Goal: Task Accomplishment & Management: Use online tool/utility

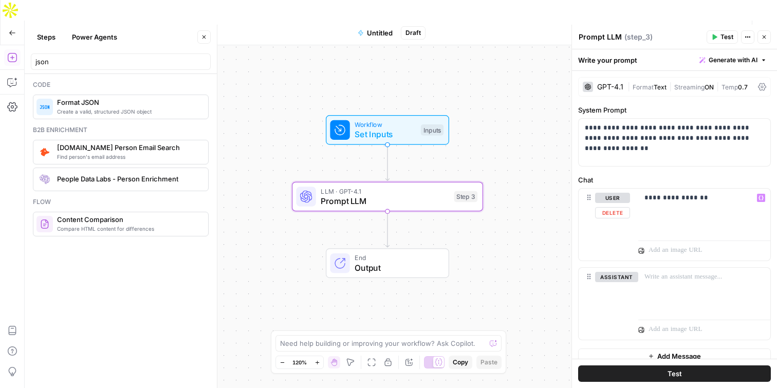
click at [713, 199] on p "**********" at bounding box center [701, 198] width 112 height 10
drag, startPoint x: 715, startPoint y: 201, endPoint x: 686, endPoint y: 200, distance: 29.3
click at [686, 200] on p "**********" at bounding box center [701, 198] width 112 height 10
click at [202, 39] on icon "button" at bounding box center [204, 37] width 6 height 6
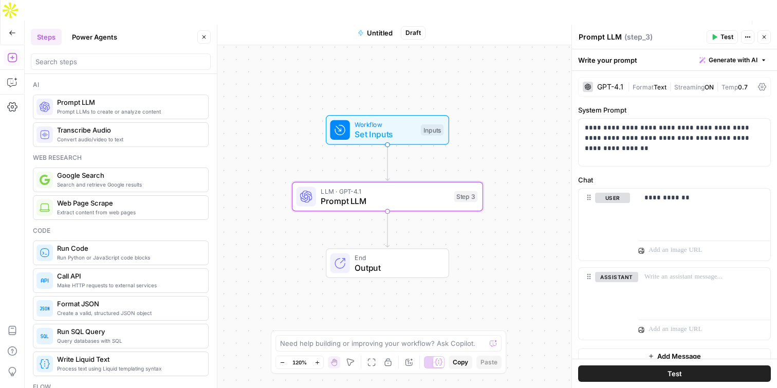
click at [96, 56] on div at bounding box center [121, 61] width 180 height 16
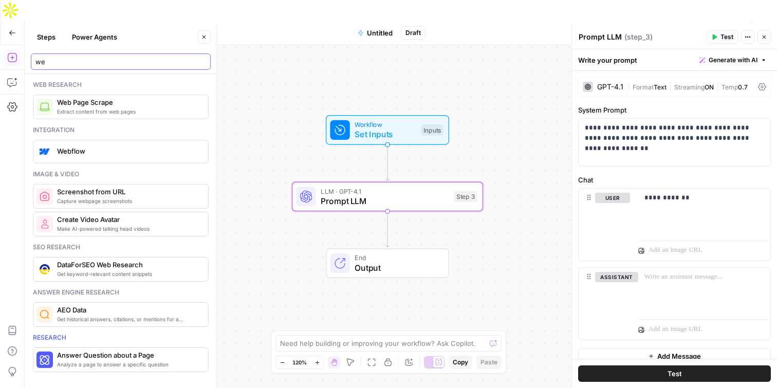
type input "w"
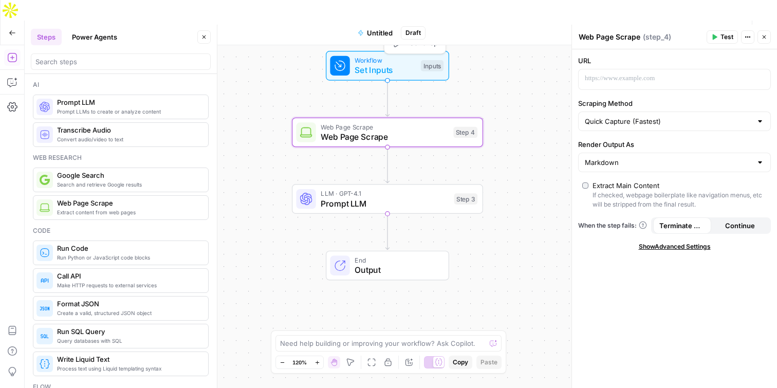
click at [386, 64] on span "Set Inputs" at bounding box center [385, 70] width 61 height 12
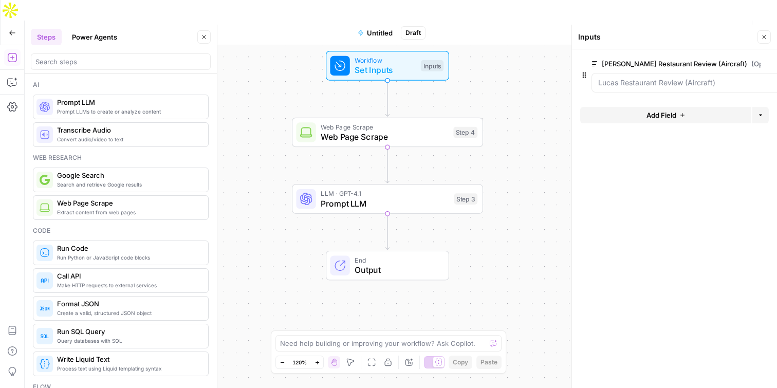
click at [769, 63] on span "edit field" at bounding box center [780, 64] width 23 height 8
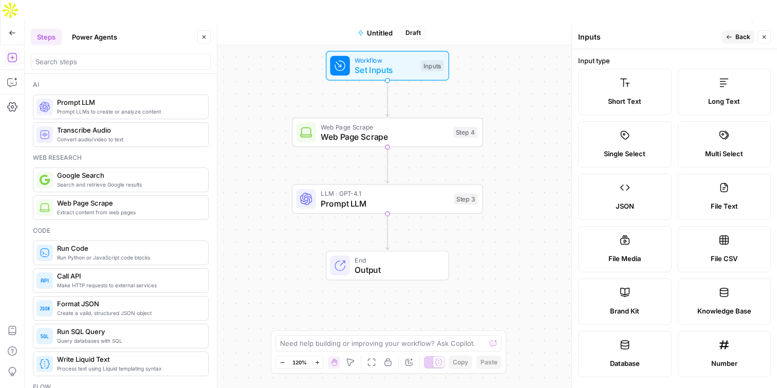
click at [627, 87] on icon at bounding box center [625, 83] width 10 height 10
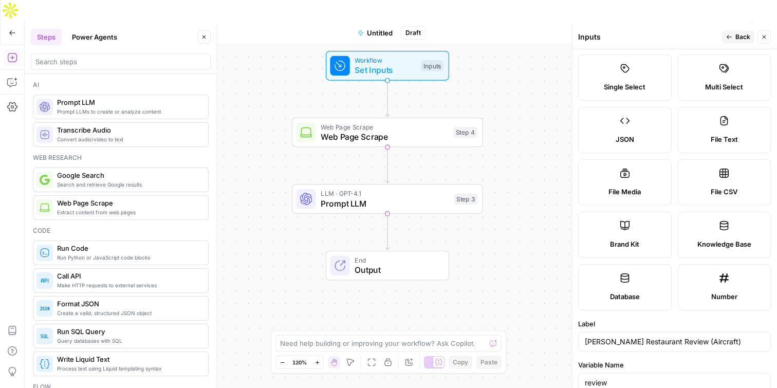
scroll to position [194, 0]
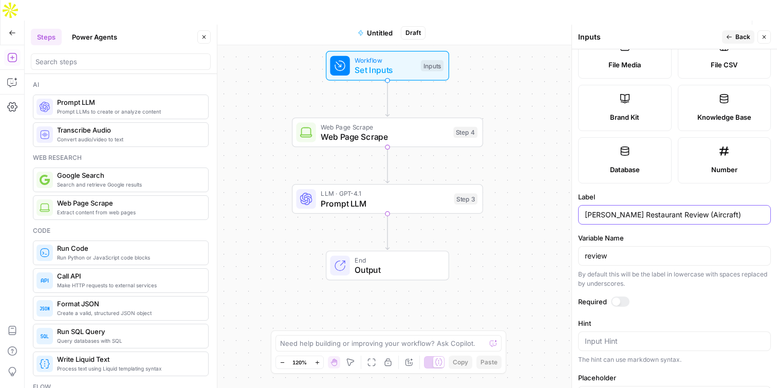
click at [644, 212] on input "[PERSON_NAME] Restaurant Review (Aircraft)" at bounding box center [674, 215] width 179 height 10
click at [644, 211] on input "[PERSON_NAME] Restaurant Review (Aircraft)" at bounding box center [674, 215] width 179 height 10
click at [644, 212] on input "[PERSON_NAME] Restaurant Review (Aircraft)" at bounding box center [674, 215] width 179 height 10
click at [643, 213] on input "[PERSON_NAME] Restaurant Review (Aircraft)" at bounding box center [674, 215] width 179 height 10
drag, startPoint x: 715, startPoint y: 214, endPoint x: 514, endPoint y: 214, distance: 201.6
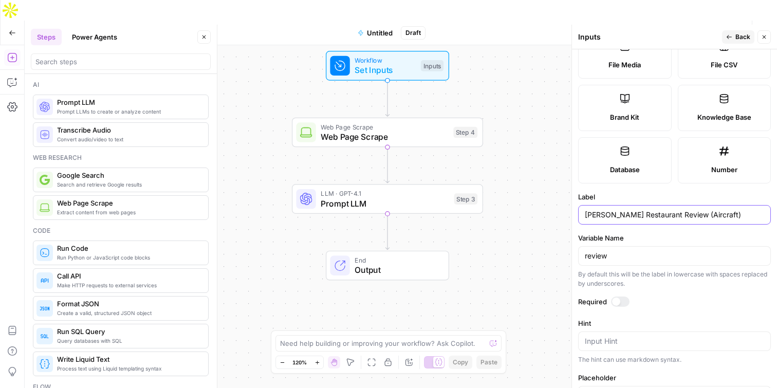
click at [514, 213] on body "AO Internal Ops New Home Browse Insights Opportunities Your Data Recent Grids […" at bounding box center [388, 194] width 777 height 388
click at [694, 212] on input "[PERSON_NAME] Restaurant Review (Aircraft)" at bounding box center [674, 215] width 179 height 10
click at [695, 212] on input "[PERSON_NAME] Restaurant Review (Aircraft)" at bounding box center [674, 215] width 179 height 10
click at [696, 213] on input "[PERSON_NAME] Restaurant Review (Aircraft)" at bounding box center [674, 215] width 179 height 10
click at [695, 213] on input "[PERSON_NAME] Restaurant Review (Aircraft)" at bounding box center [674, 215] width 179 height 10
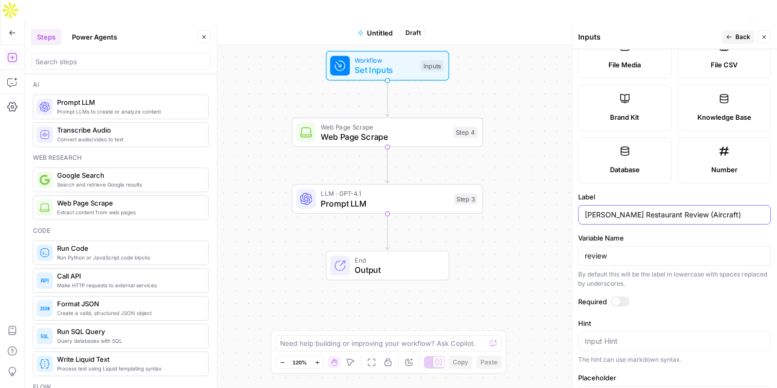
click at [695, 213] on input "[PERSON_NAME] Restaurant Review (Aircraft)" at bounding box center [674, 215] width 179 height 10
click at [674, 213] on input "[PERSON_NAME] Restaurant Review (Aircraft)" at bounding box center [674, 215] width 179 height 10
click at [674, 215] on input "[PERSON_NAME] Restaurant Review (Aircraft)" at bounding box center [674, 215] width 179 height 10
click at [627, 213] on input "[PERSON_NAME] Restaurant Review (Aircraft)" at bounding box center [674, 215] width 179 height 10
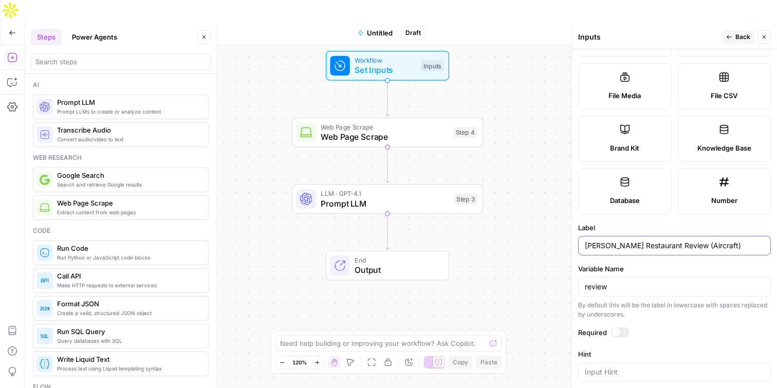
scroll to position [65, 0]
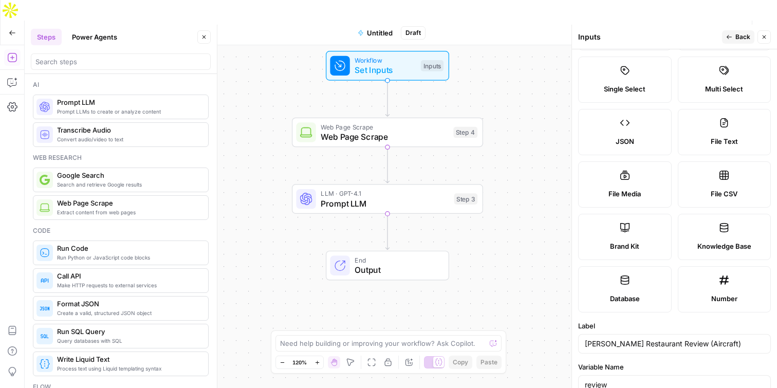
click at [735, 40] on button "Back" at bounding box center [738, 36] width 32 height 13
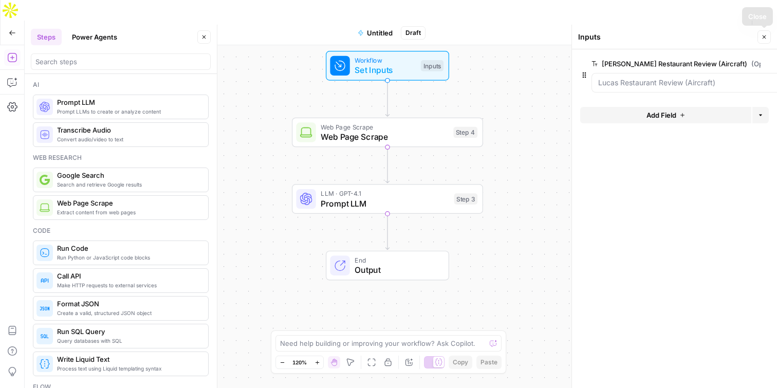
click at [763, 33] on button "Close" at bounding box center [764, 36] width 13 height 13
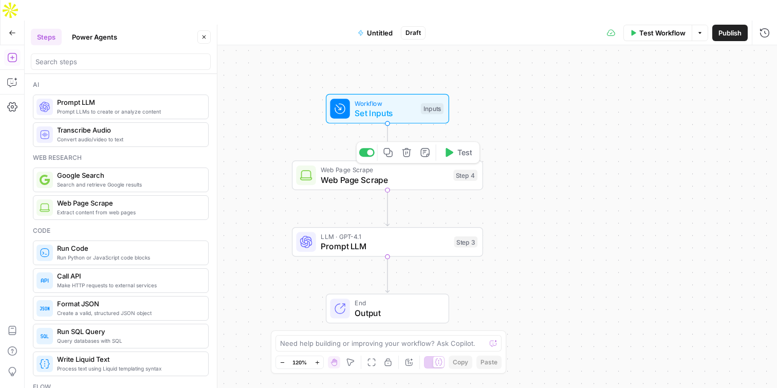
click at [390, 174] on span "Web Page Scrape" at bounding box center [385, 180] width 128 height 12
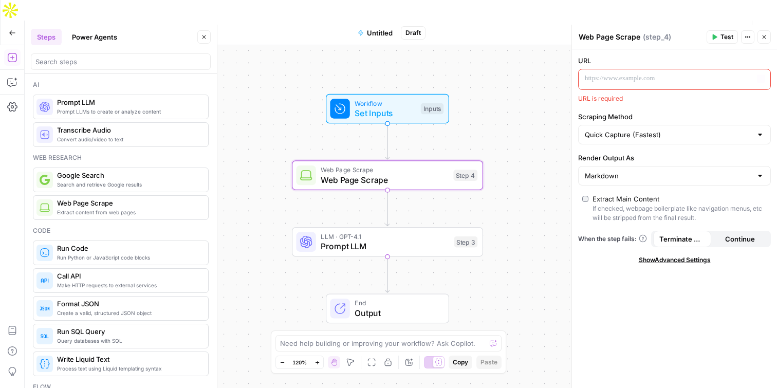
click at [687, 79] on p at bounding box center [666, 79] width 163 height 10
click at [764, 79] on span "Variables Menu" at bounding box center [764, 79] width 1 height 1
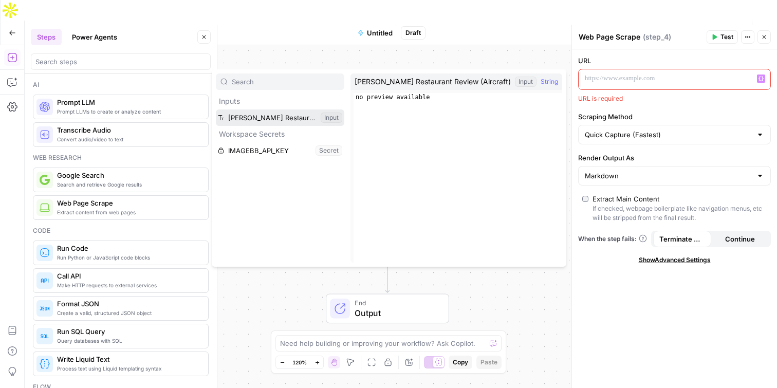
click at [268, 119] on button "Select variable Lucas Restaurant Review (Aircraft)" at bounding box center [280, 118] width 129 height 16
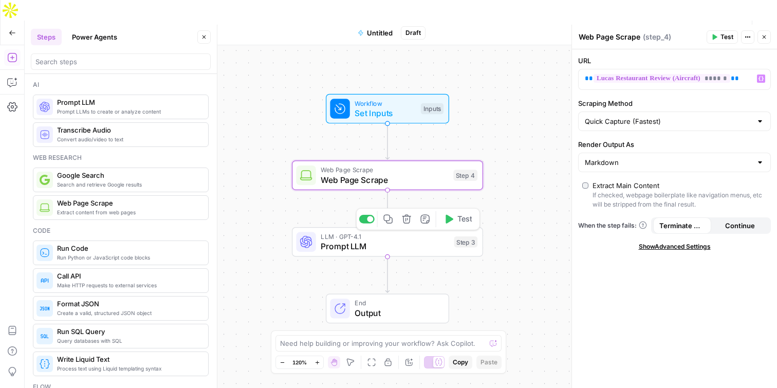
click at [386, 240] on span "Prompt LLM" at bounding box center [385, 246] width 129 height 12
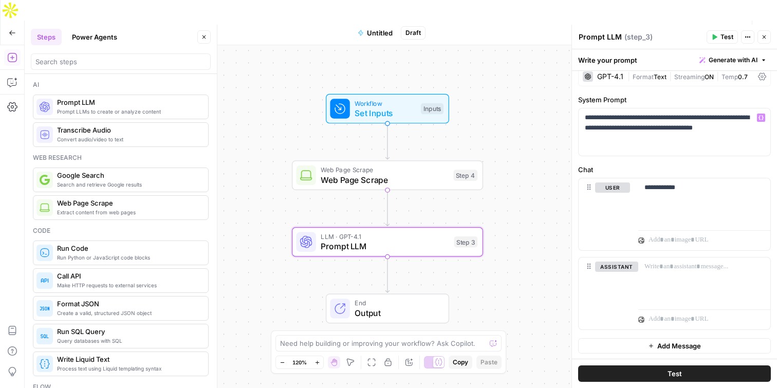
scroll to position [11, 0]
click at [704, 189] on p "**********" at bounding box center [701, 187] width 112 height 10
click at [759, 189] on div "**********" at bounding box center [705, 200] width 132 height 47
click at [759, 188] on icon "button" at bounding box center [761, 186] width 5 height 5
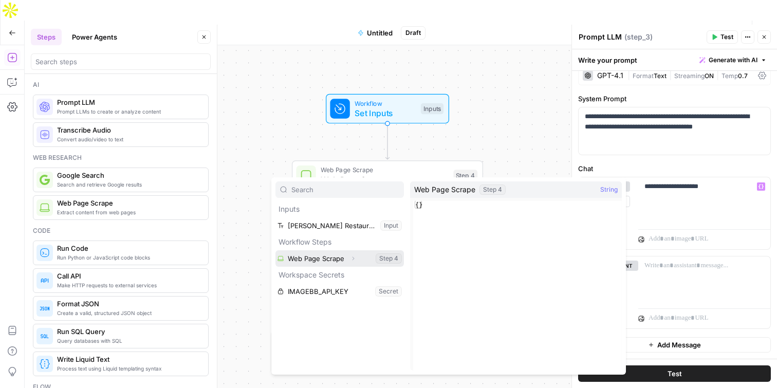
click at [340, 259] on button "Select variable Web Page Scrape" at bounding box center [340, 258] width 129 height 16
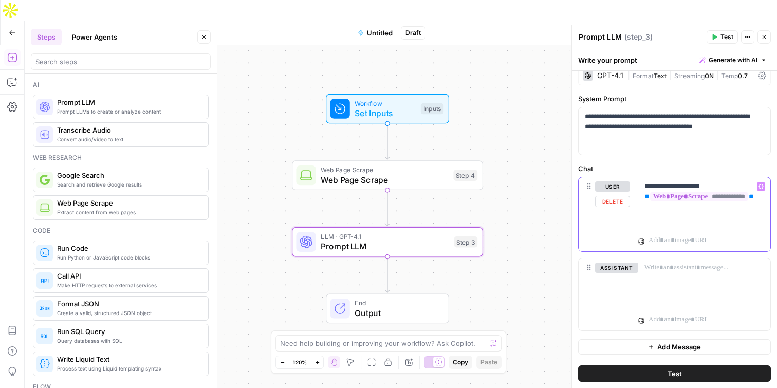
drag, startPoint x: 704, startPoint y: 186, endPoint x: 671, endPoint y: 186, distance: 32.9
click at [671, 186] on p "**********" at bounding box center [701, 202] width 112 height 41
click at [668, 221] on p "**********" at bounding box center [701, 202] width 112 height 41
click at [668, 187] on p "**********" at bounding box center [701, 202] width 112 height 41
click at [754, 219] on p "**********" at bounding box center [701, 202] width 112 height 41
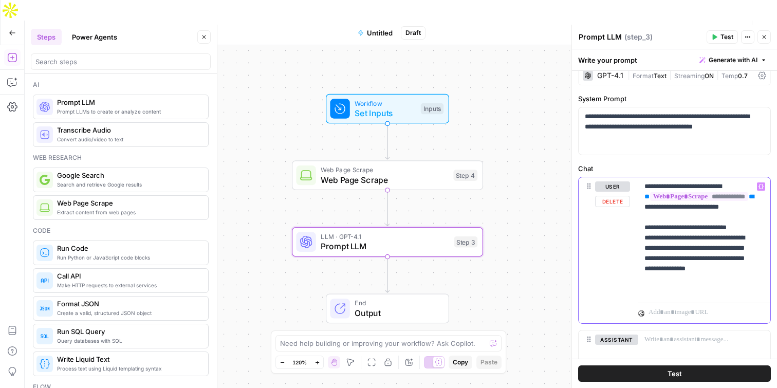
click at [658, 289] on p "**********" at bounding box center [701, 238] width 112 height 113
click at [665, 289] on p "**********" at bounding box center [701, 238] width 112 height 113
click at [687, 289] on p "**********" at bounding box center [701, 238] width 112 height 113
drag, startPoint x: 717, startPoint y: 302, endPoint x: 739, endPoint y: 300, distance: 22.2
click at [718, 302] on p "**********" at bounding box center [701, 249] width 112 height 134
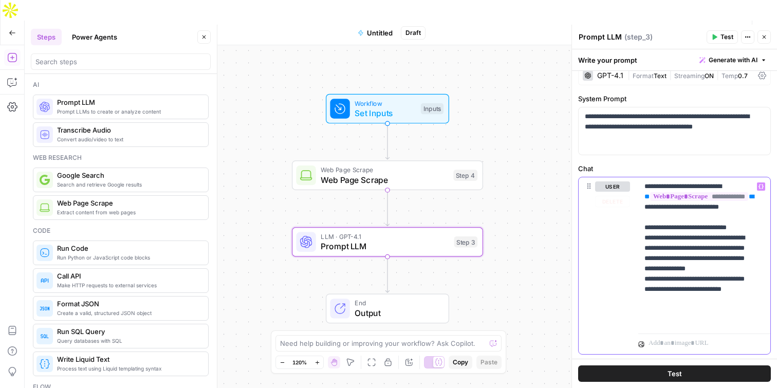
click at [742, 320] on p "**********" at bounding box center [701, 254] width 112 height 144
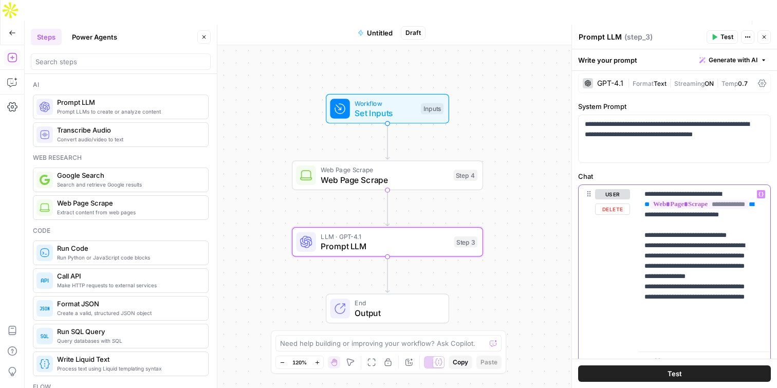
scroll to position [0, 0]
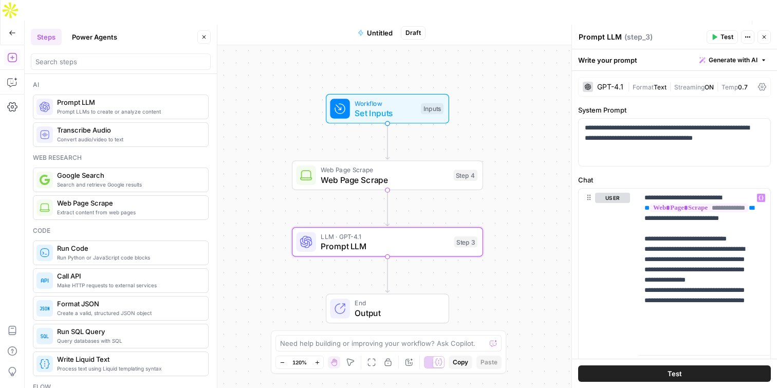
click at [693, 374] on button "Test" at bounding box center [674, 374] width 193 height 16
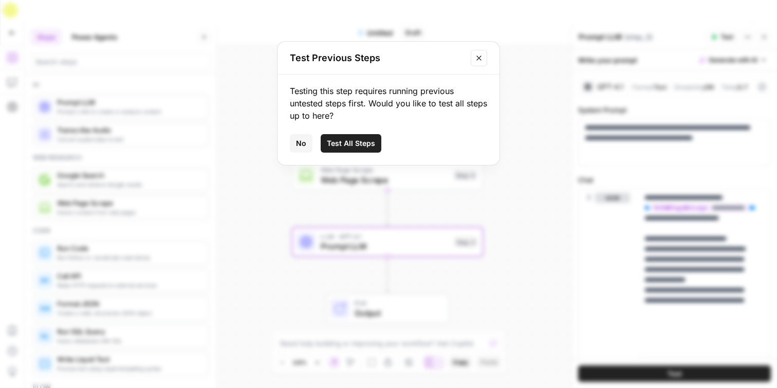
click at [364, 141] on span "Test All Steps" at bounding box center [351, 143] width 48 height 10
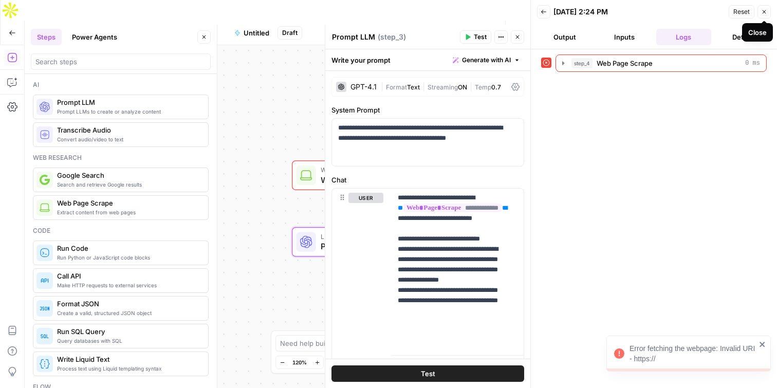
click at [768, 12] on button "Close" at bounding box center [764, 11] width 13 height 13
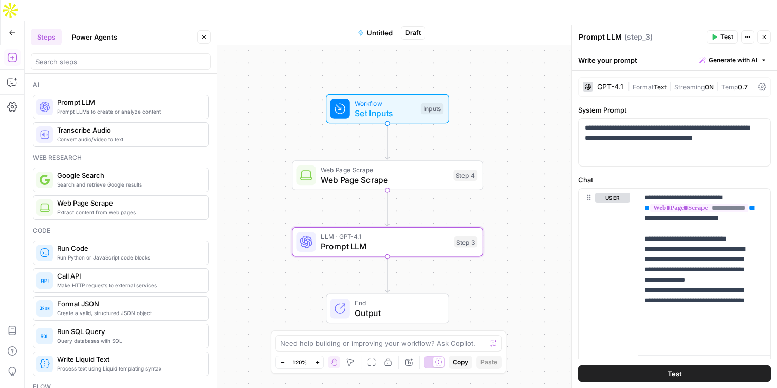
click at [380, 28] on span "Untitled" at bounding box center [380, 33] width 26 height 10
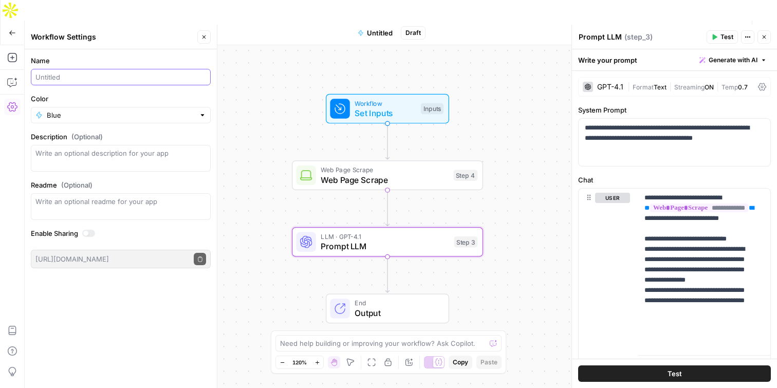
click at [96, 76] on input "Name" at bounding box center [120, 77] width 171 height 10
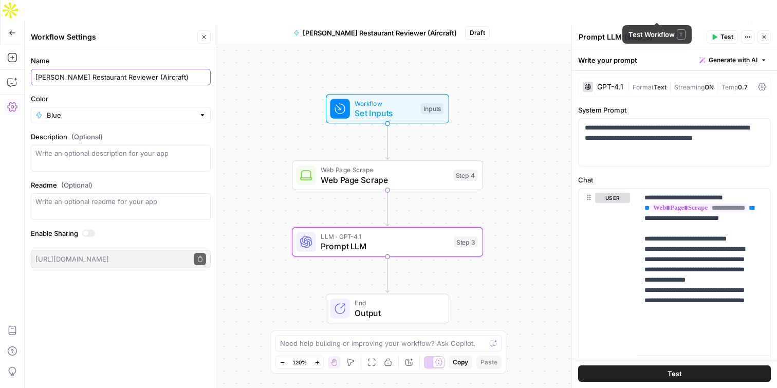
type input "[PERSON_NAME] Restaurant Reviewer (Aircraft)"
click at [725, 28] on span "Publish" at bounding box center [730, 33] width 23 height 10
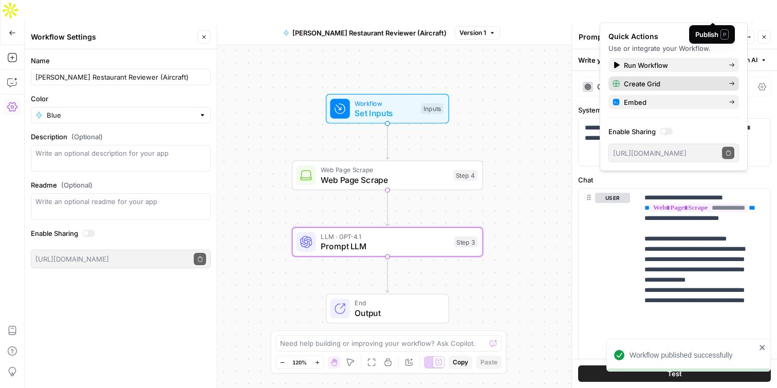
click at [658, 84] on span "Create Grid" at bounding box center [672, 84] width 97 height 10
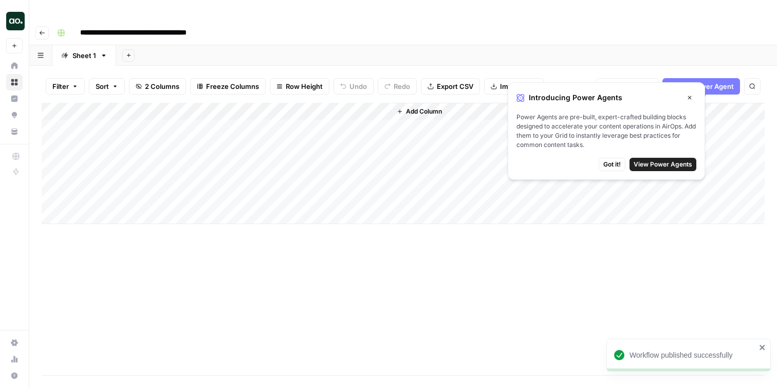
click at [611, 164] on span "Got it!" at bounding box center [612, 164] width 17 height 9
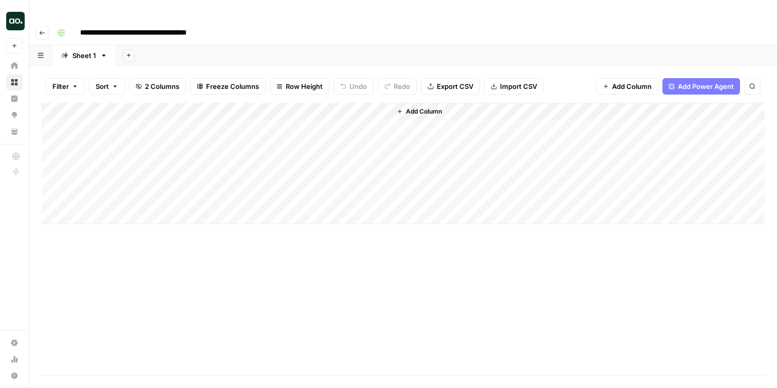
click at [139, 107] on div "Add Column" at bounding box center [403, 163] width 723 height 121
click at [431, 45] on div "Add Sheet" at bounding box center [446, 55] width 661 height 21
click at [46, 26] on button "Go back" at bounding box center [41, 32] width 13 height 13
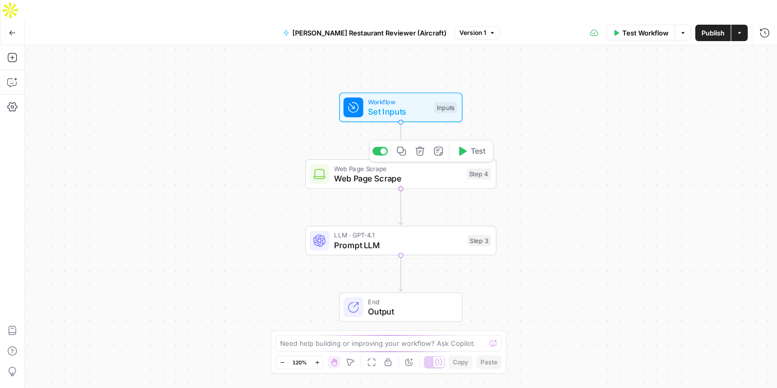
click at [410, 172] on span "Web Page Scrape" at bounding box center [398, 178] width 128 height 12
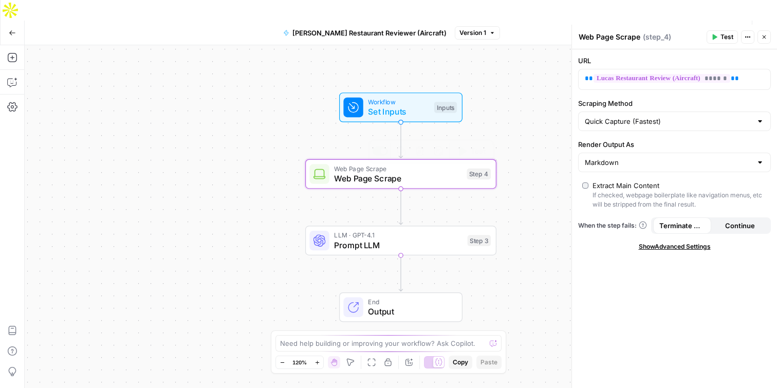
click at [398, 172] on span "Web Page Scrape" at bounding box center [398, 178] width 128 height 12
click at [422, 147] on icon "button" at bounding box center [420, 152] width 10 height 10
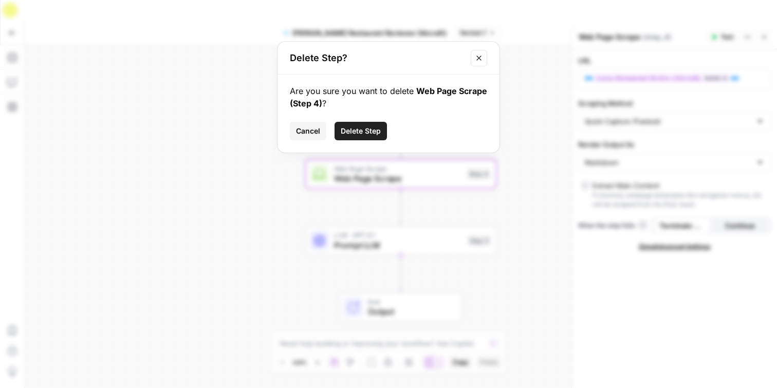
click at [365, 137] on button "Delete Step" at bounding box center [361, 131] width 52 height 19
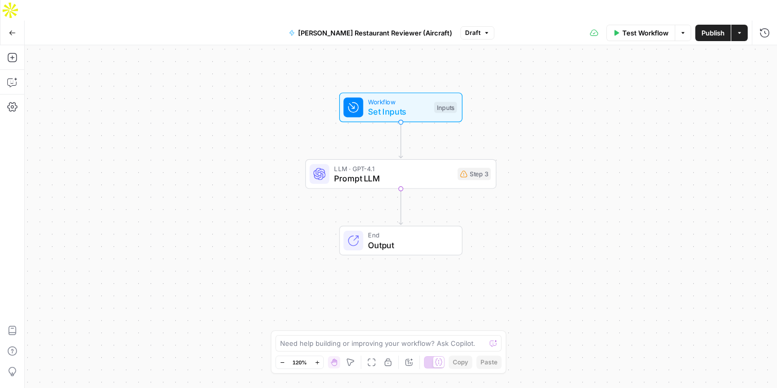
click at [391, 105] on span "Set Inputs" at bounding box center [398, 111] width 61 height 12
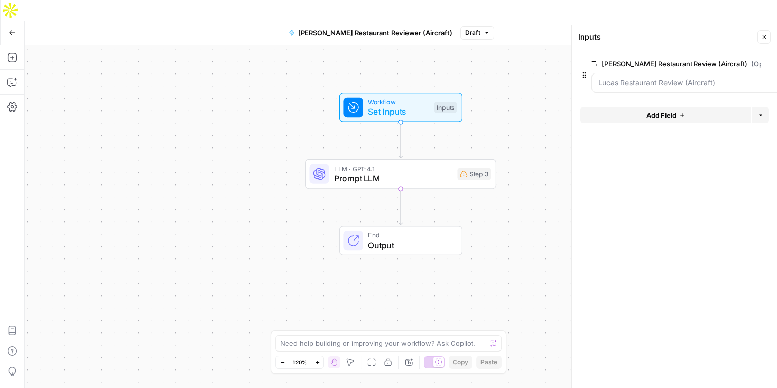
click at [769, 62] on span "edit field" at bounding box center [780, 64] width 23 height 8
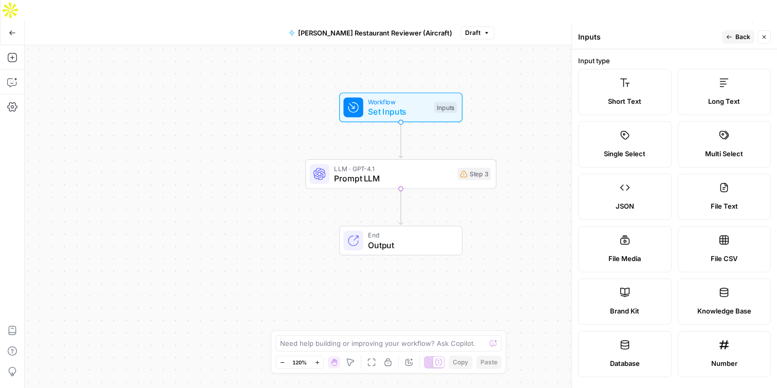
click at [721, 95] on label "Long Text" at bounding box center [725, 92] width 94 height 46
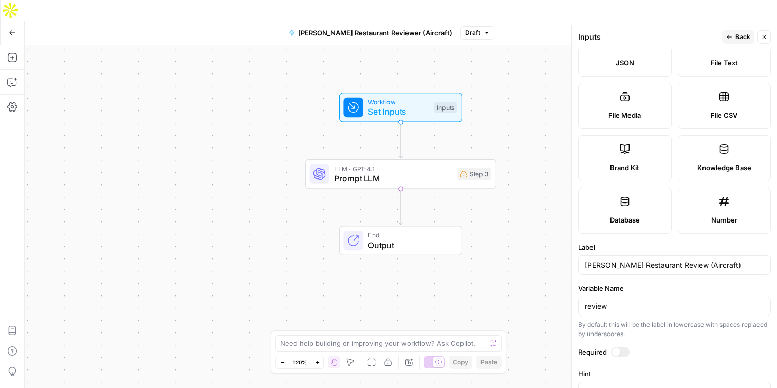
scroll to position [275, 0]
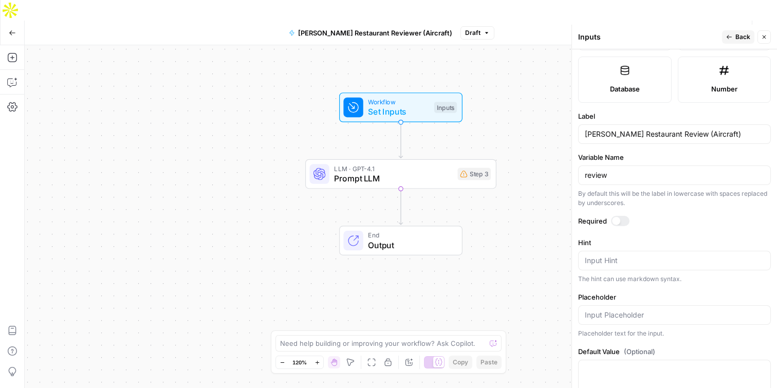
click at [742, 37] on span "Back" at bounding box center [743, 36] width 15 height 9
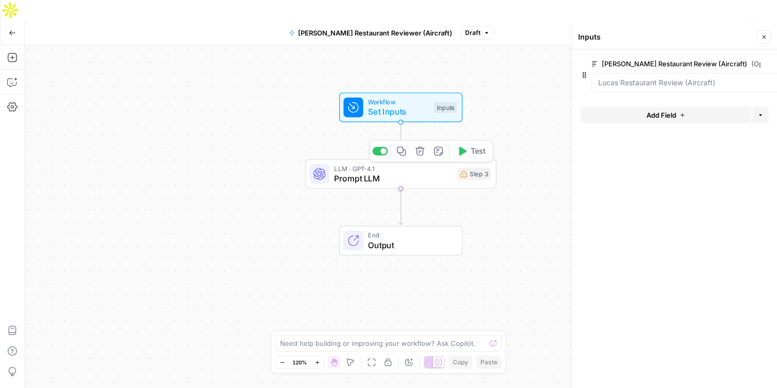
click at [394, 172] on span "Prompt LLM" at bounding box center [393, 178] width 118 height 12
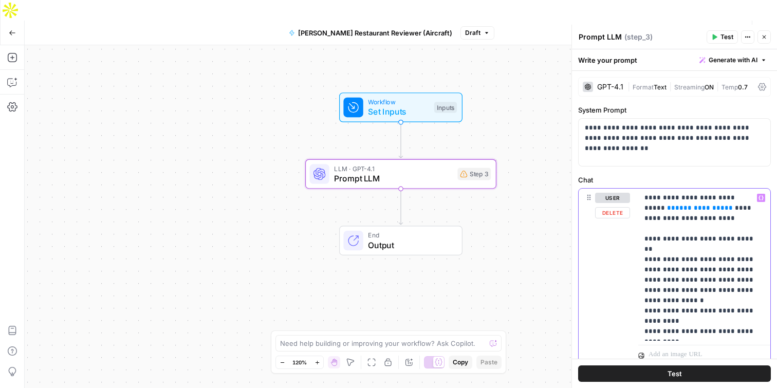
click at [725, 209] on span "**" at bounding box center [729, 208] width 8 height 7
drag, startPoint x: 698, startPoint y: 208, endPoint x: 643, endPoint y: 210, distance: 55.0
click at [643, 210] on div "**********" at bounding box center [705, 265] width 132 height 152
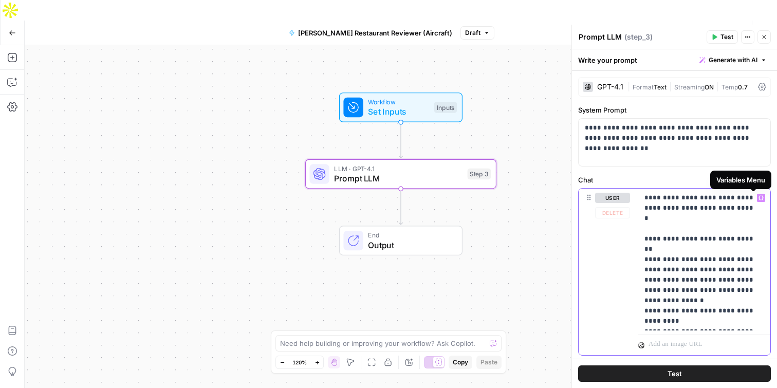
click at [759, 200] on icon "button" at bounding box center [761, 198] width 5 height 5
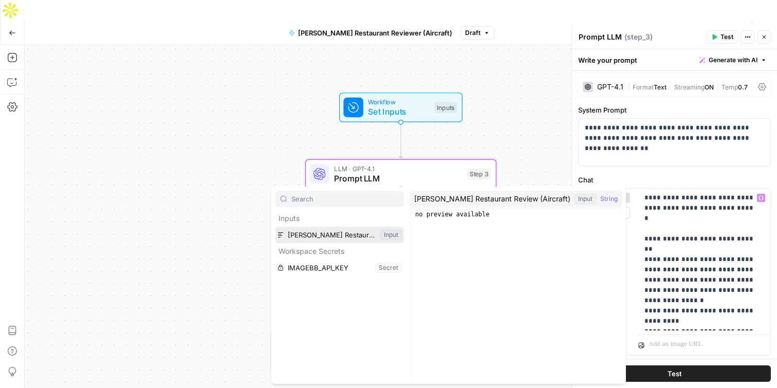
click at [343, 238] on button "Select variable Lucas Restaurant Review (Aircraft)" at bounding box center [340, 235] width 129 height 16
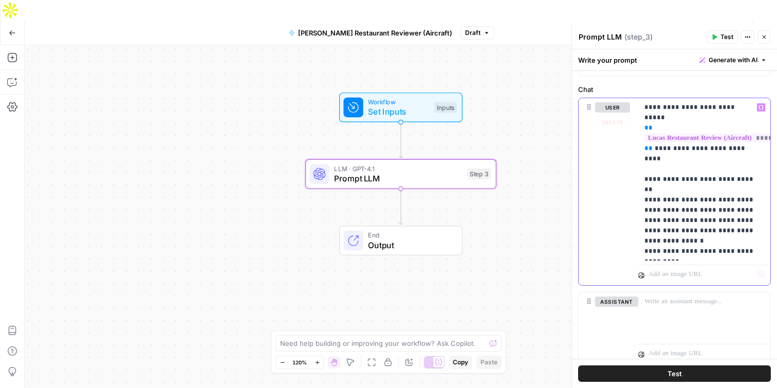
scroll to position [38, 0]
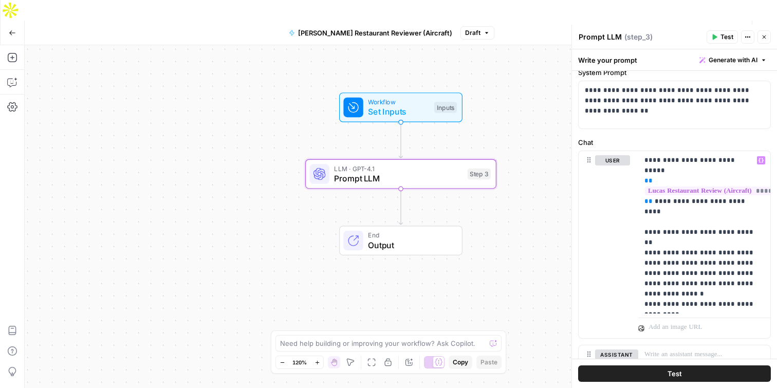
click at [742, 30] on icon "button" at bounding box center [740, 33] width 6 height 6
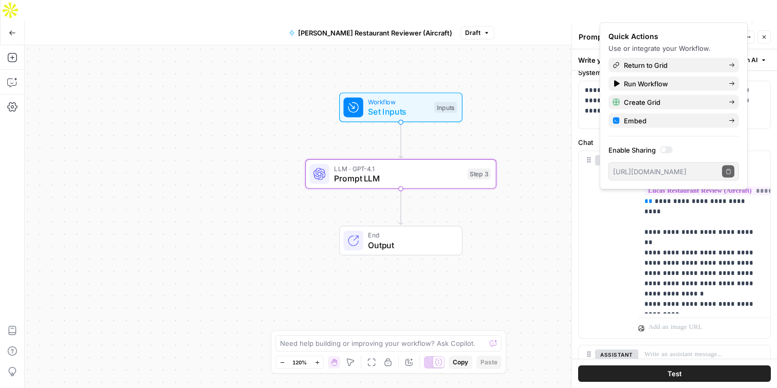
click at [713, 28] on span "Publish" at bounding box center [713, 33] width 23 height 10
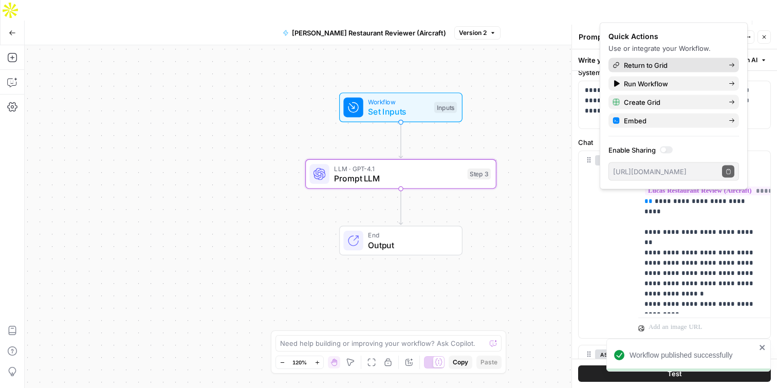
click at [659, 67] on span "Return to Grid" at bounding box center [672, 65] width 97 height 10
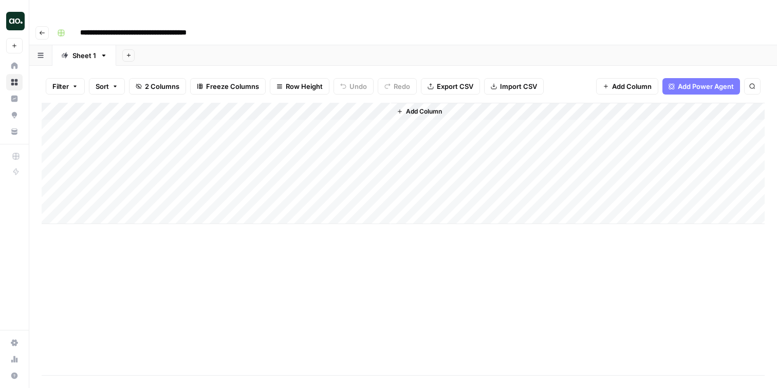
click at [143, 106] on div "Add Column" at bounding box center [403, 163] width 723 height 121
type textarea "**********"
click at [310, 108] on div "Add Column" at bounding box center [403, 163] width 723 height 121
click at [456, 105] on div "Add Column" at bounding box center [403, 163] width 723 height 121
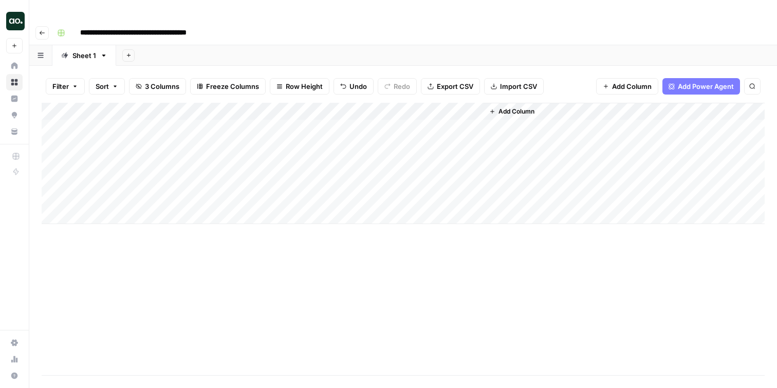
click at [315, 81] on span "Row Height" at bounding box center [304, 86] width 37 height 10
click at [319, 141] on span "Extra Tall" at bounding box center [326, 144] width 74 height 10
drag, startPoint x: 482, startPoint y: 92, endPoint x: 547, endPoint y: 95, distance: 65.4
click at [547, 103] on div "Add Column" at bounding box center [403, 239] width 723 height 273
click at [476, 161] on div "Add Column" at bounding box center [403, 239] width 723 height 273
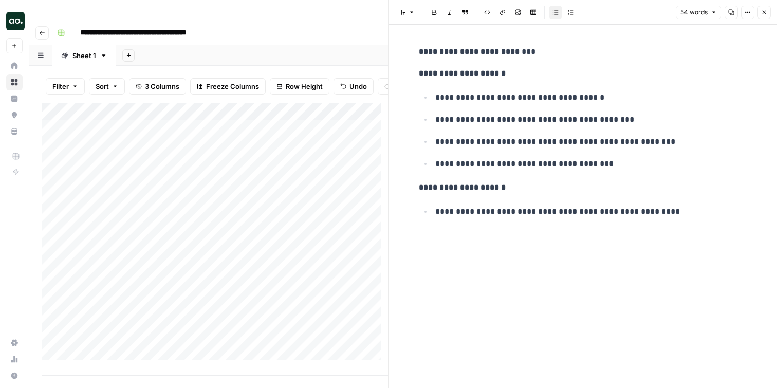
click at [770, 11] on button "Close" at bounding box center [764, 12] width 13 height 13
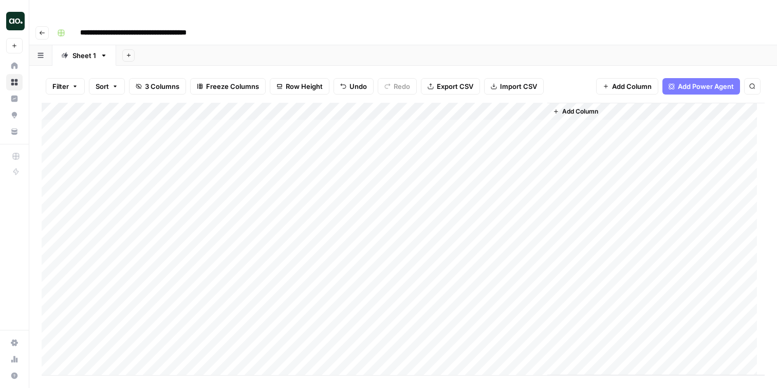
click at [535, 103] on div "Add Column" at bounding box center [403, 239] width 723 height 273
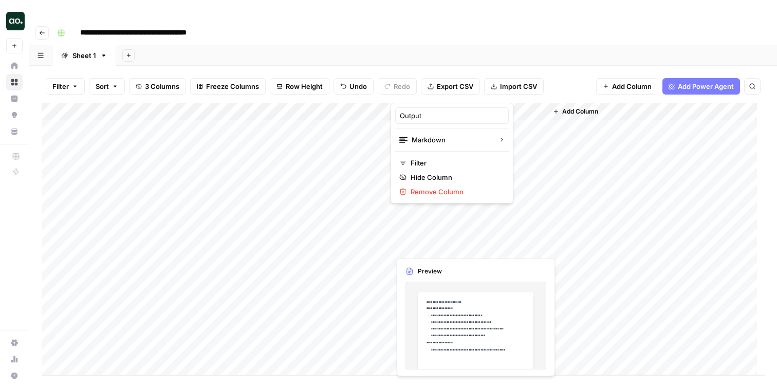
click at [515, 146] on div "Add Column" at bounding box center [403, 239] width 723 height 273
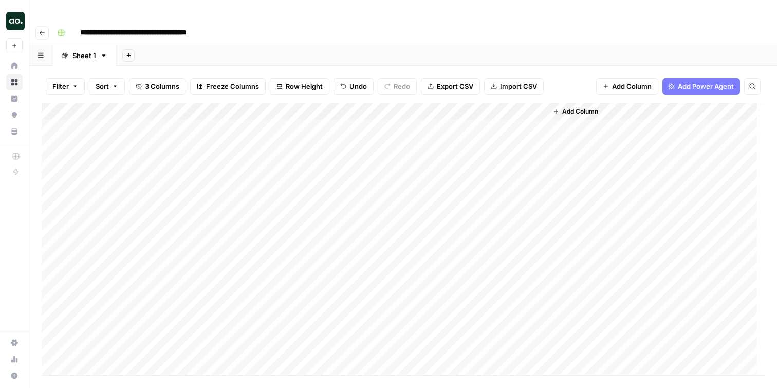
click at [41, 30] on icon "button" at bounding box center [42, 33] width 6 height 6
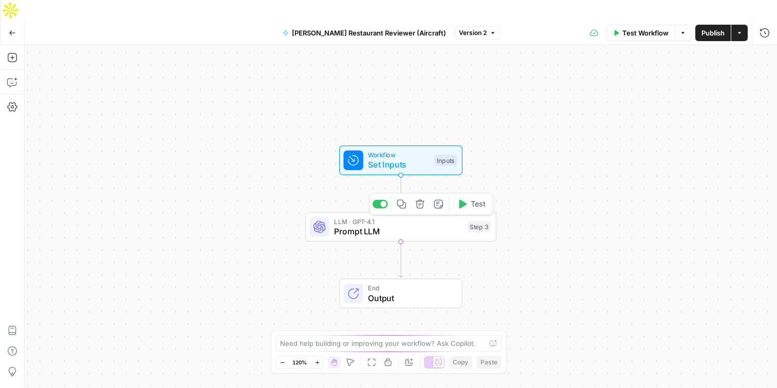
click at [411, 225] on span "Prompt LLM" at bounding box center [398, 231] width 129 height 12
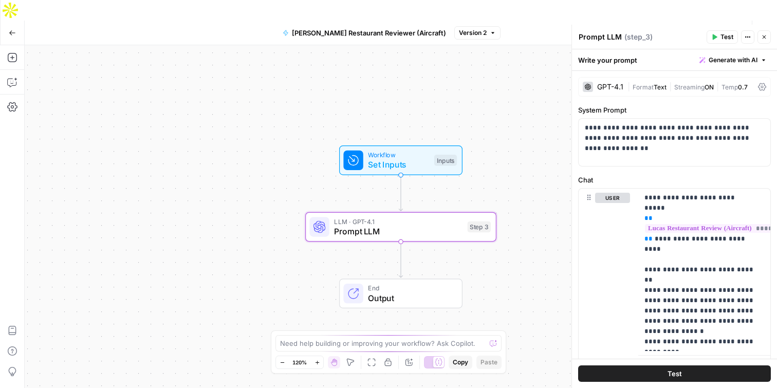
scroll to position [134, 0]
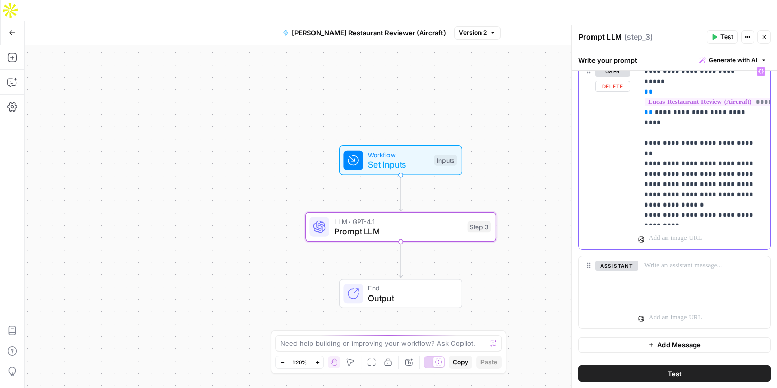
click at [676, 206] on p "**********" at bounding box center [701, 143] width 112 height 154
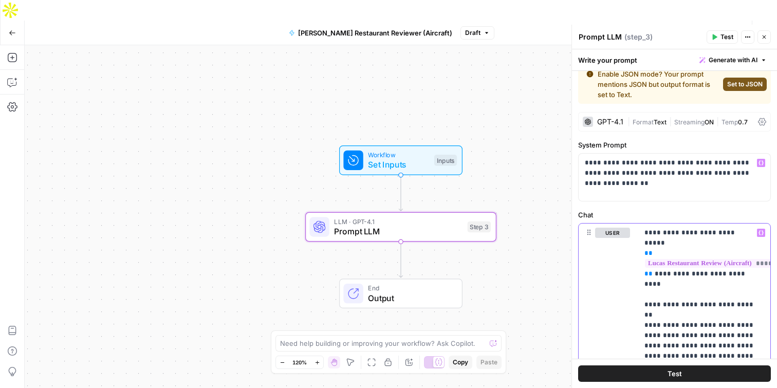
scroll to position [0, 0]
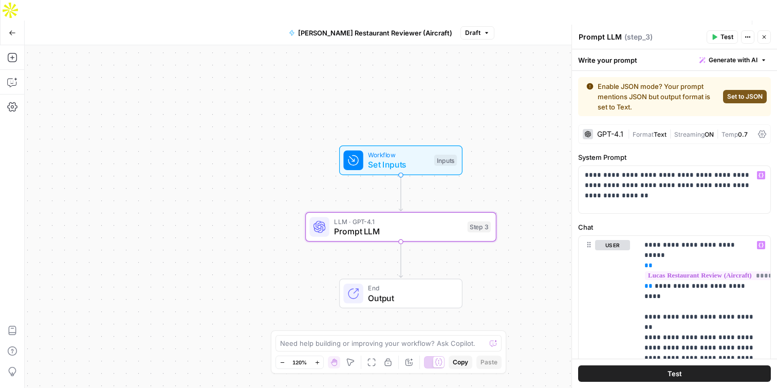
click at [732, 98] on span "Set to JSON" at bounding box center [745, 96] width 35 height 9
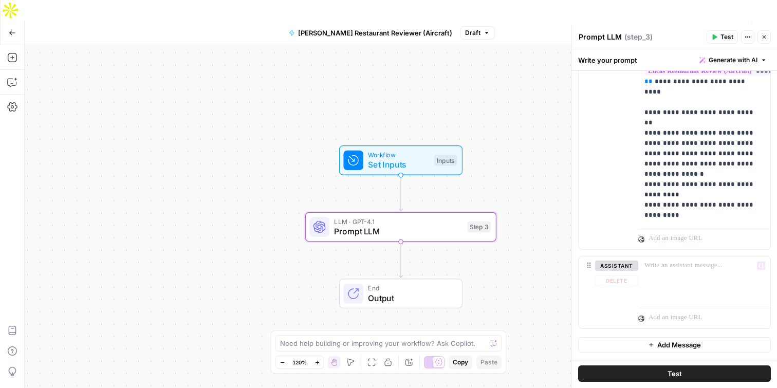
scroll to position [165, 0]
click at [708, 28] on span "Publish" at bounding box center [713, 33] width 23 height 10
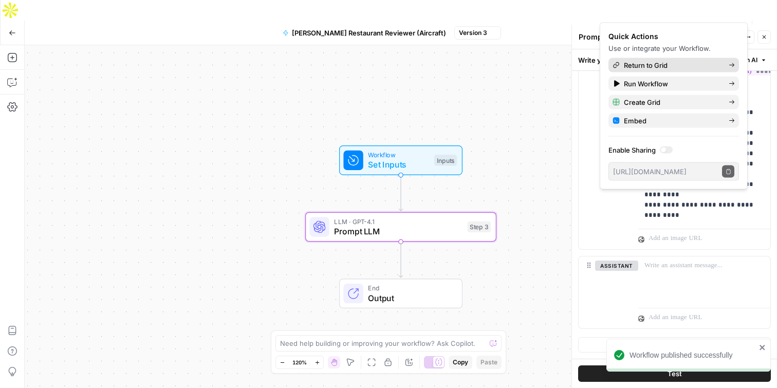
click at [660, 65] on span "Return to Grid" at bounding box center [672, 65] width 97 height 10
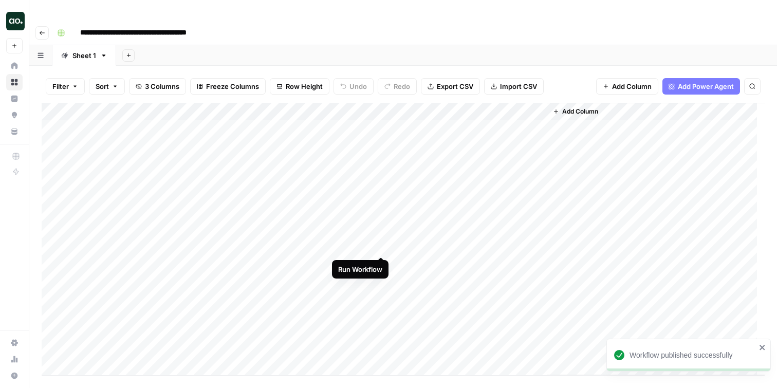
click at [383, 107] on div "Add Column" at bounding box center [403, 239] width 723 height 273
